Goal: Transaction & Acquisition: Purchase product/service

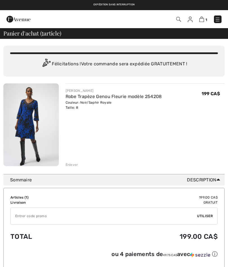
click at [76, 164] on div "Enlever" at bounding box center [72, 164] width 13 height 5
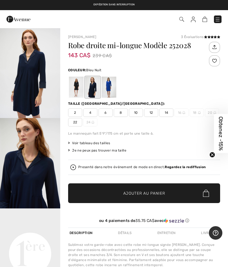
click at [123, 112] on span "8" at bounding box center [121, 112] width 14 height 8
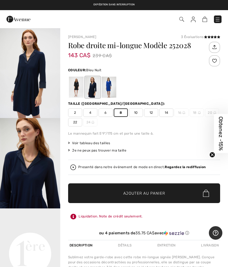
click at [130, 192] on span "Ajouter au panier" at bounding box center [144, 193] width 42 height 6
click at [206, 16] on link "1" at bounding box center [203, 19] width 8 height 7
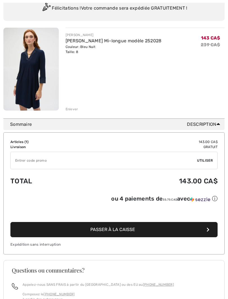
scroll to position [56, 0]
click at [117, 230] on span "Passer à la caisse" at bounding box center [112, 228] width 45 height 5
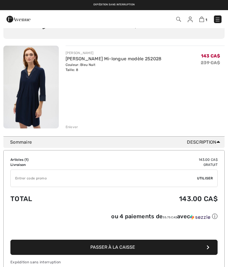
scroll to position [34, 0]
